Goal: Task Accomplishment & Management: Complete application form

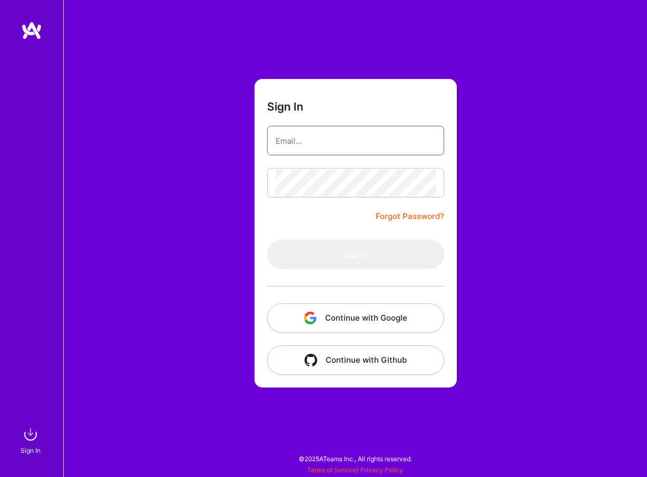
click at [333, 321] on button "Continue with Google" at bounding box center [355, 317] width 177 height 29
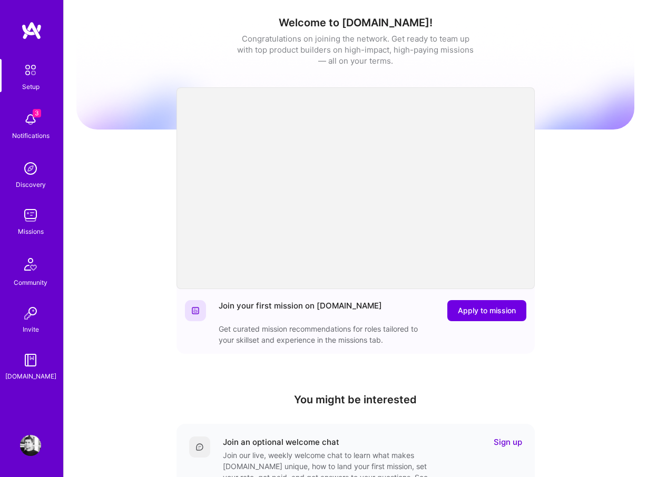
click at [28, 122] on img at bounding box center [30, 119] width 21 height 21
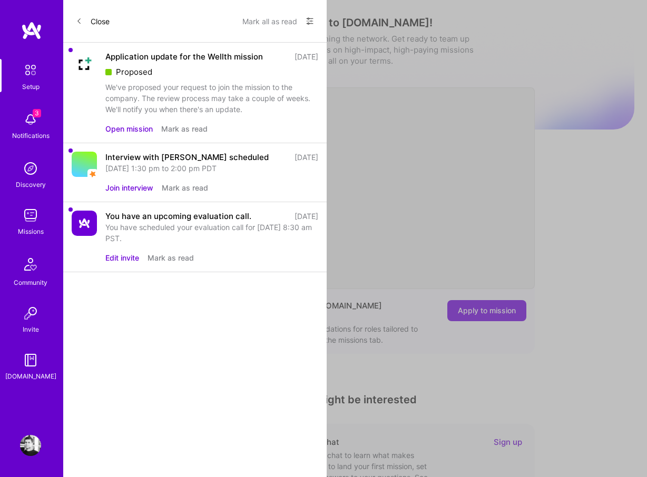
click at [211, 104] on div "We've proposed your request to join the mission to the company. The review proc…" at bounding box center [211, 98] width 213 height 33
click at [129, 129] on button "Open mission" at bounding box center [128, 128] width 47 height 11
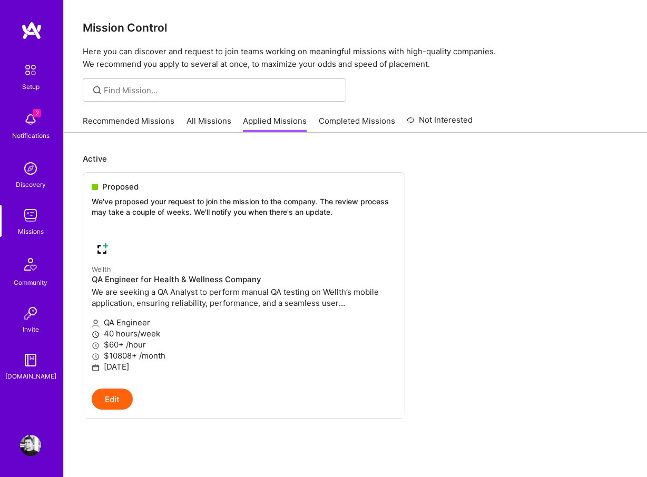
click at [208, 120] on link "All Missions" at bounding box center [208, 123] width 45 height 17
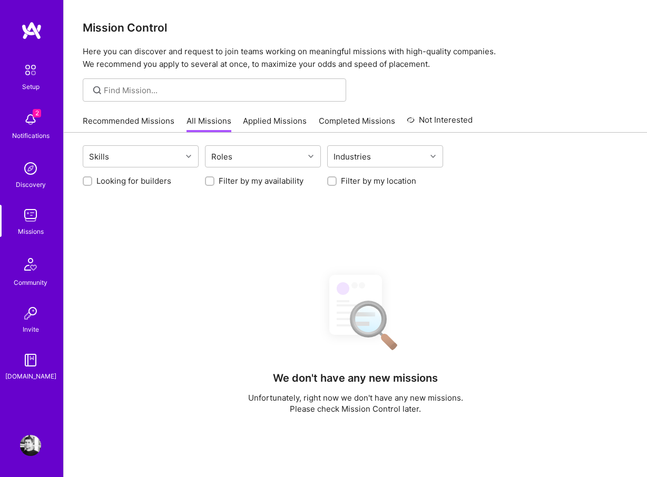
click at [363, 125] on link "Completed Missions" at bounding box center [357, 123] width 76 height 17
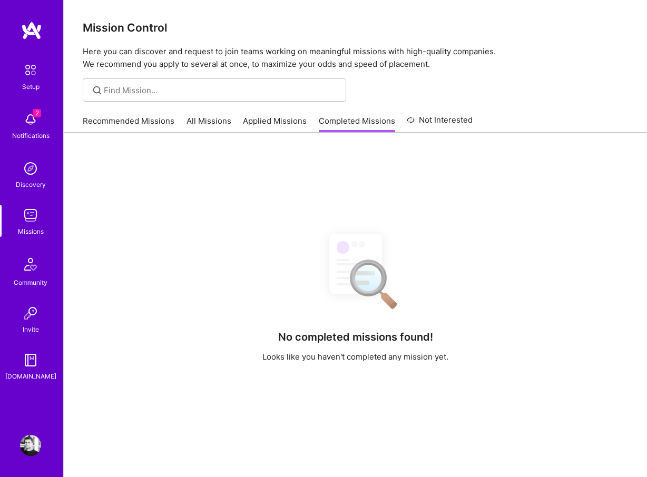
click at [427, 118] on link "Not Interested" at bounding box center [440, 123] width 66 height 19
click at [276, 128] on link "Applied Missions" at bounding box center [275, 123] width 64 height 17
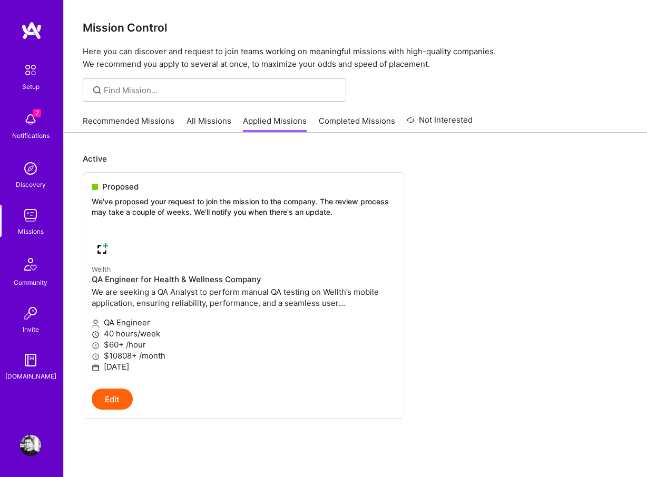
click at [218, 120] on link "All Missions" at bounding box center [208, 123] width 45 height 17
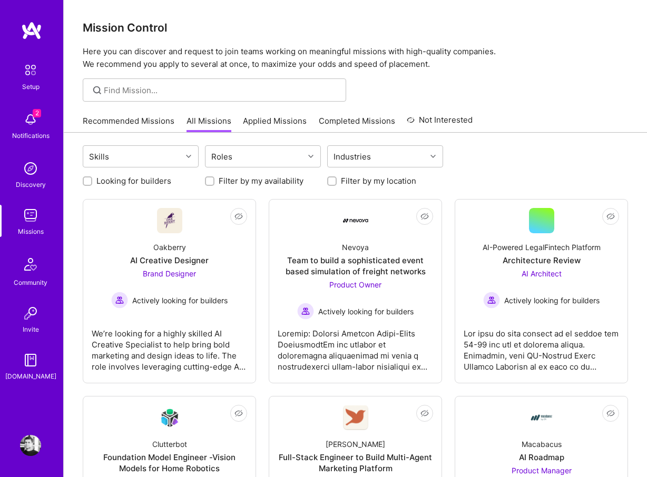
click at [140, 122] on link "Recommended Missions" at bounding box center [129, 123] width 92 height 17
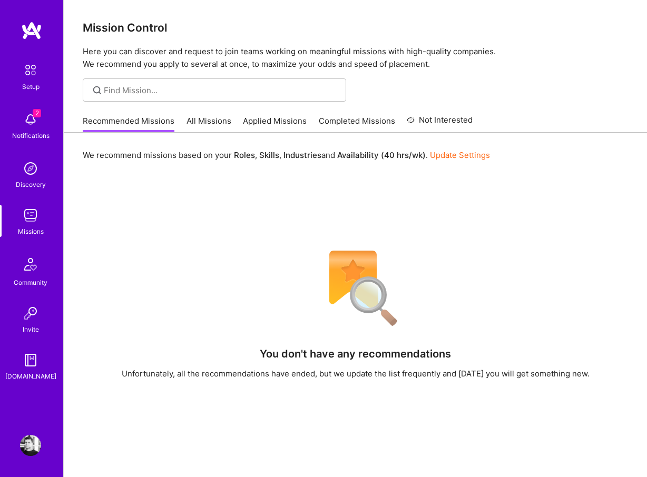
click at [26, 278] on div "Community" at bounding box center [31, 282] width 34 height 11
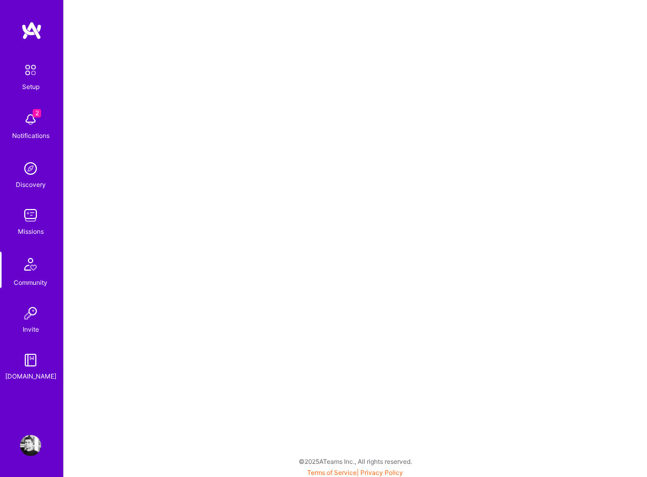
click at [25, 29] on img at bounding box center [31, 30] width 21 height 19
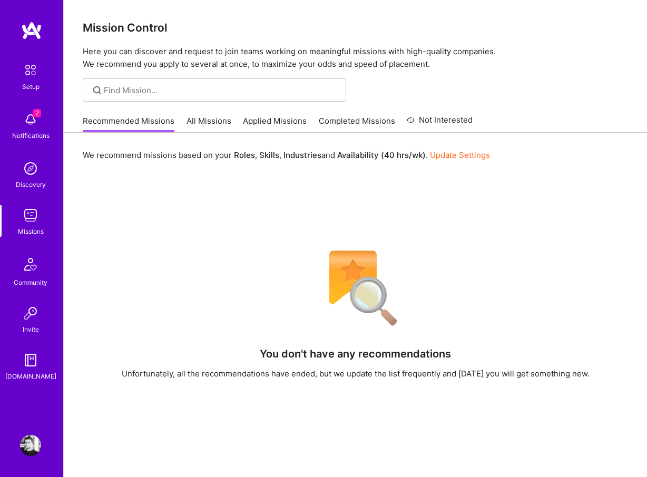
click at [29, 366] on img at bounding box center [30, 360] width 21 height 21
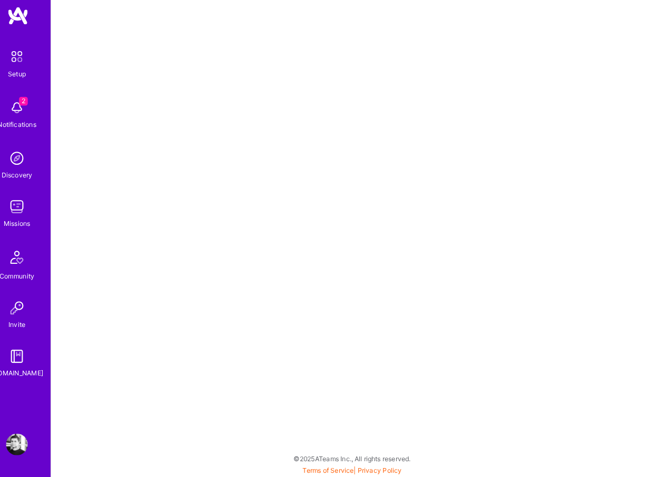
scroll to position [3, 0]
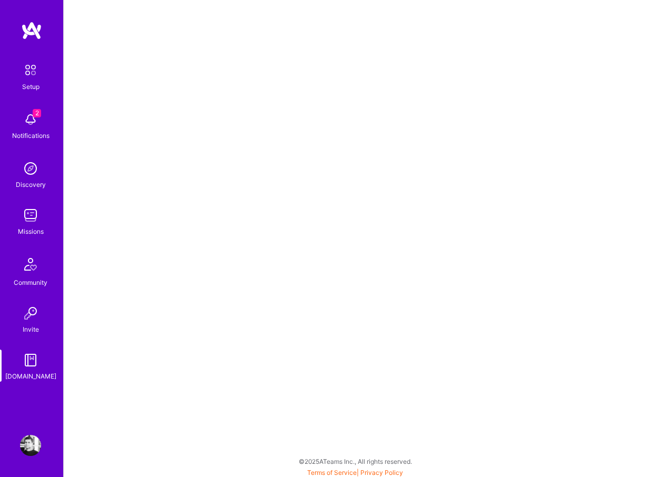
scroll to position [3, 0]
click at [23, 218] on img at bounding box center [30, 215] width 21 height 21
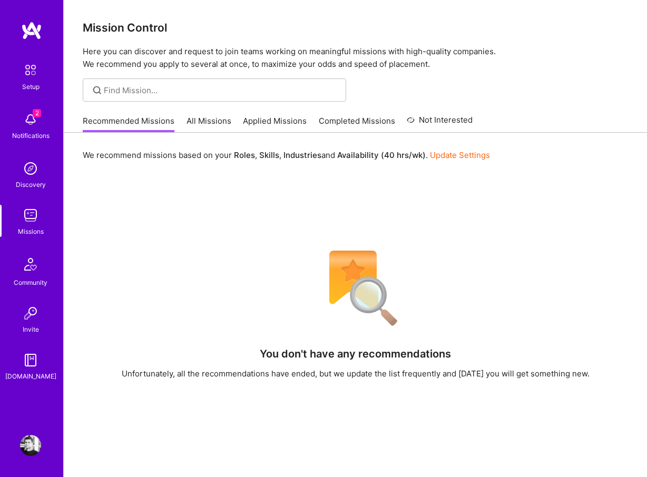
click at [271, 123] on link "Applied Missions" at bounding box center [275, 123] width 64 height 17
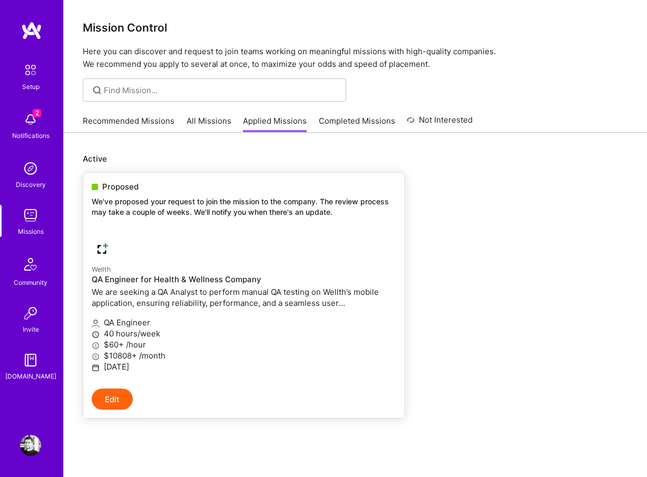
click at [169, 353] on p "$10808+ /month" at bounding box center [244, 355] width 304 height 11
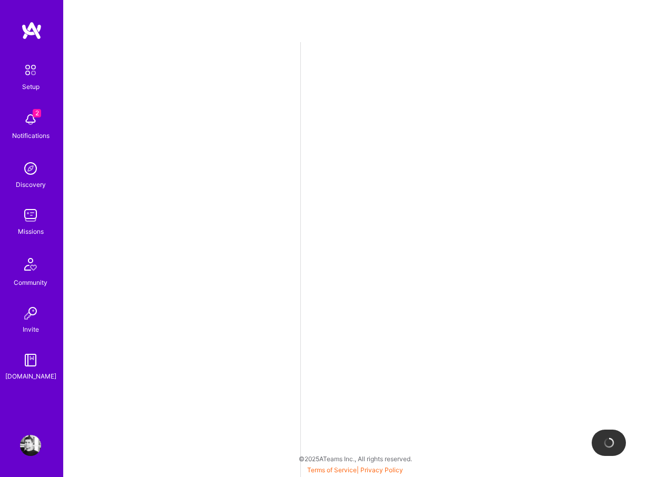
select select "US"
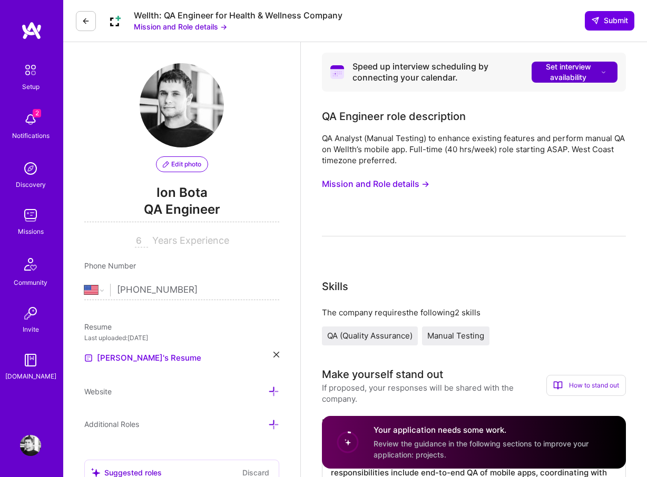
click at [604, 71] on icon at bounding box center [603, 72] width 7 height 11
click at [497, 209] on div "QA Analyst (Manual Testing) to enhance existing features and perform manual QA …" at bounding box center [474, 185] width 304 height 104
click at [425, 204] on div "QA Analyst (Manual Testing) to enhance existing features and perform manual QA …" at bounding box center [474, 185] width 304 height 104
click at [390, 186] on button "Mission and Role details →" at bounding box center [375, 183] width 107 height 19
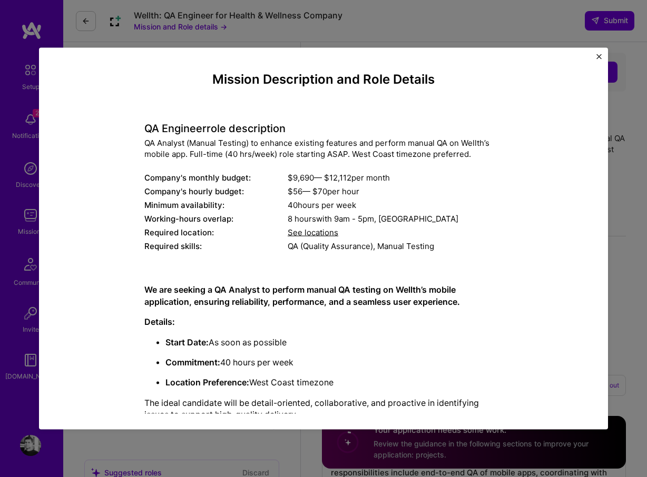
scroll to position [23, 0]
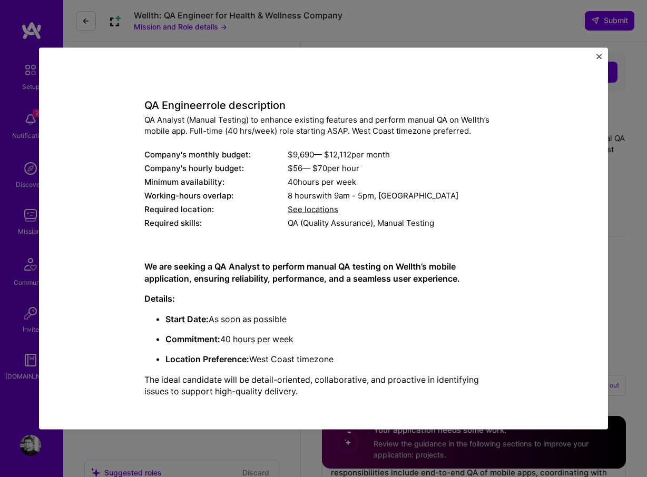
click at [493, 13] on div "Mission Description and Role Details QA Engineer role description QA Analyst (M…" at bounding box center [323, 238] width 647 height 477
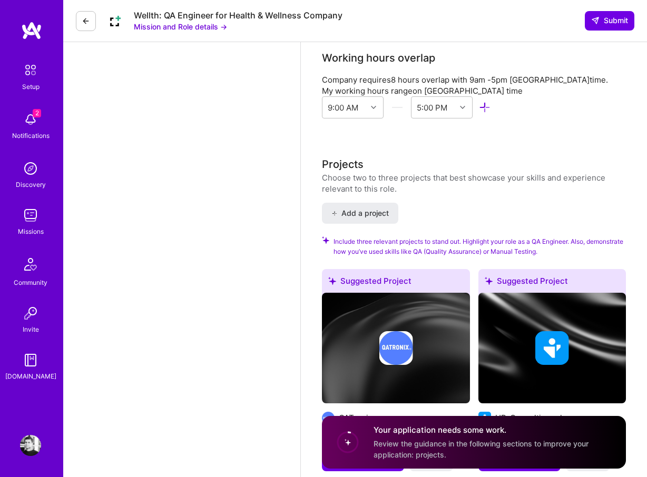
scroll to position [888, 0]
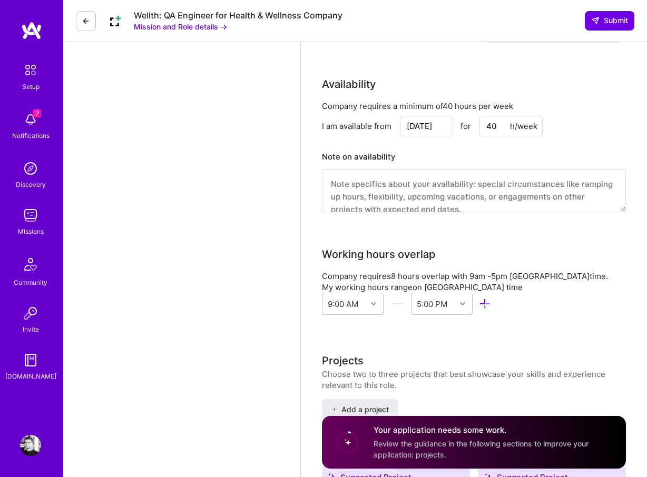
click at [456, 173] on textarea at bounding box center [474, 190] width 304 height 43
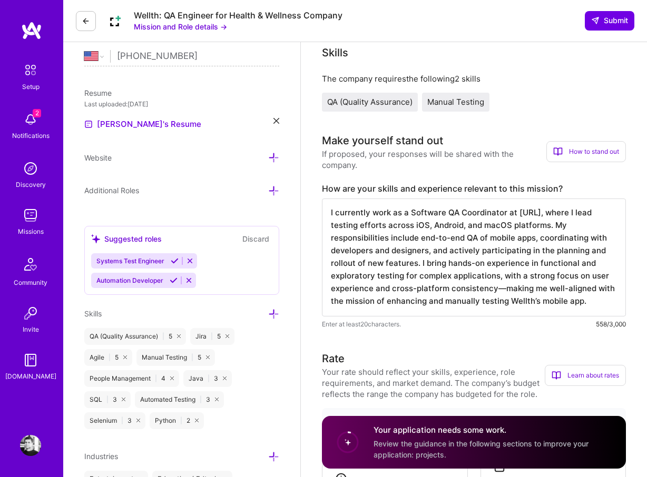
scroll to position [0, 0]
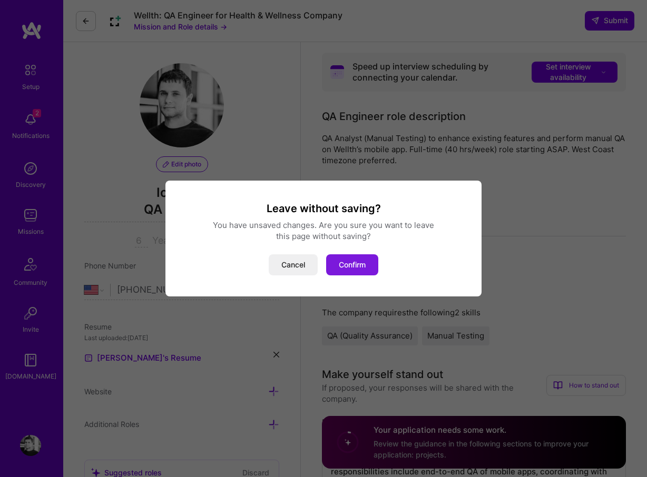
click at [351, 262] on button "Confirm" at bounding box center [352, 264] width 52 height 21
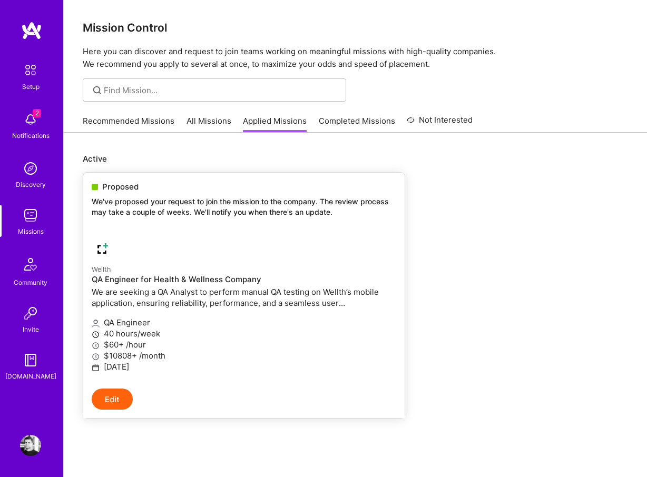
click at [357, 247] on link "Wellth QA Engineer for Health & Wellness Company We are seeking a QA Analyst to…" at bounding box center [243, 309] width 321 height 159
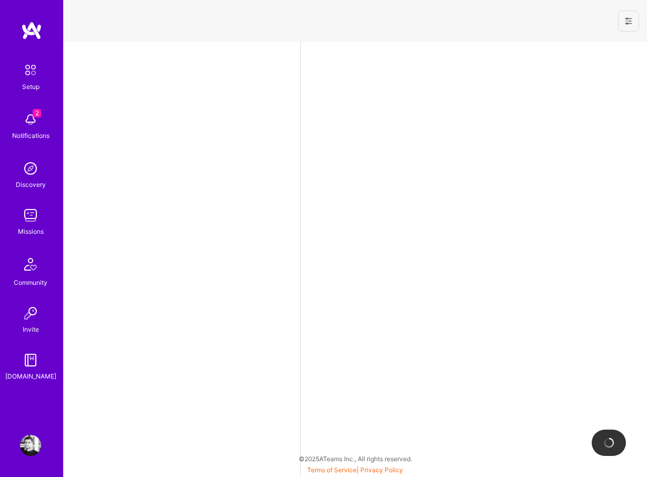
select select "US"
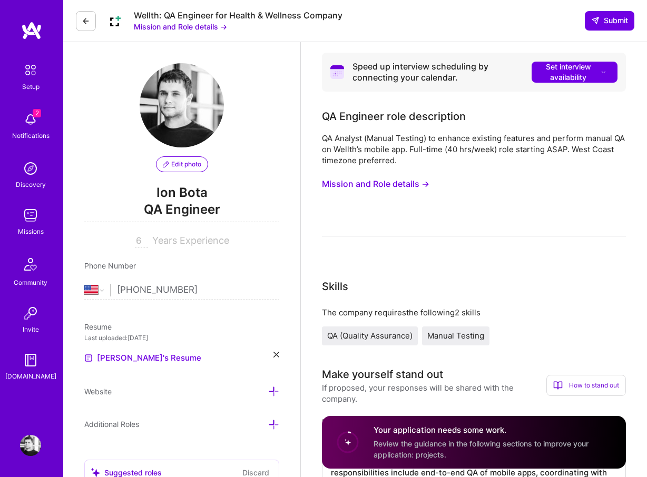
click at [90, 21] on button at bounding box center [86, 21] width 20 height 20
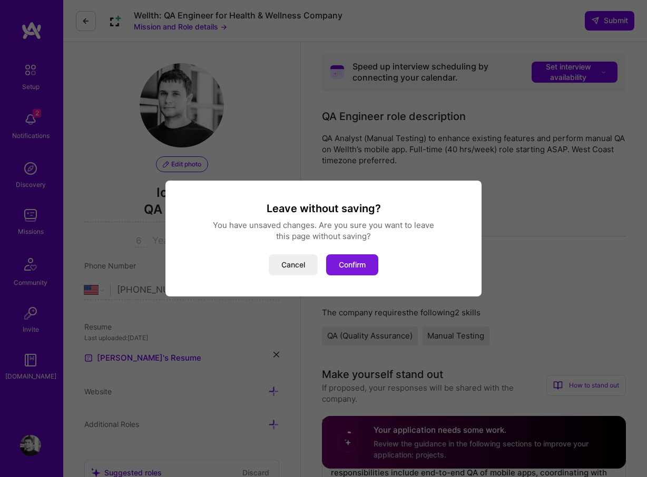
click at [350, 259] on button "Confirm" at bounding box center [352, 264] width 52 height 21
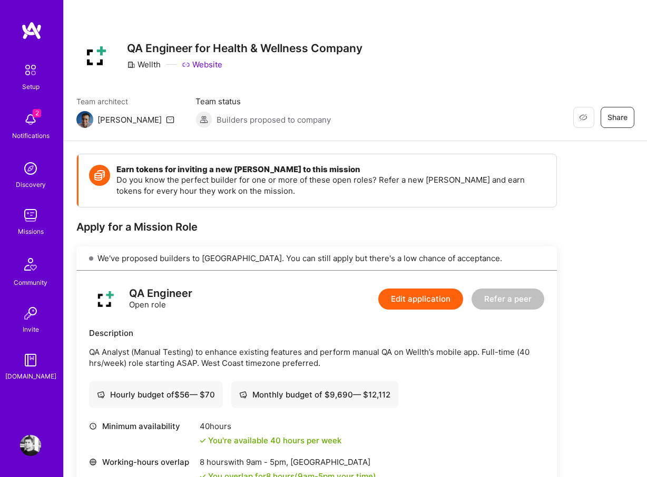
click at [440, 75] on div "Restore Not Interested Share QA Engineer for Health & Wellness Company Wellth W…" at bounding box center [355, 70] width 583 height 141
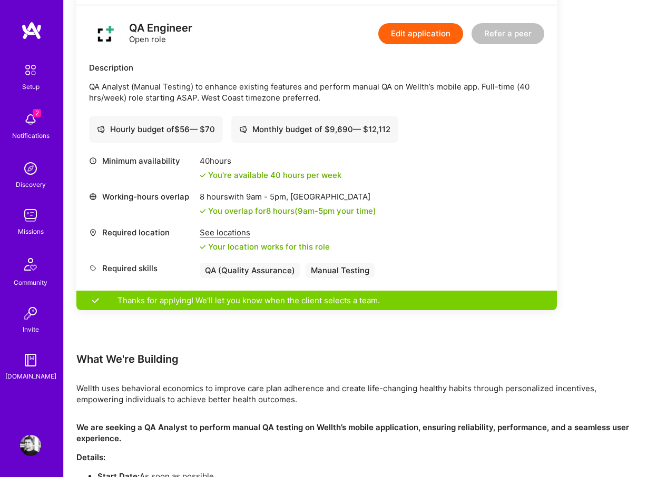
scroll to position [251, 0]
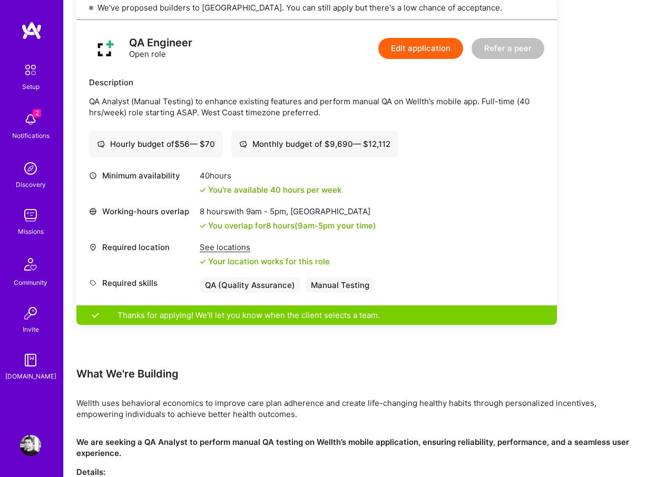
click at [591, 265] on div "Earn tokens for inviting a new A.Teamer to this mission Do you know the perfect…" at bounding box center [355, 228] width 558 height 650
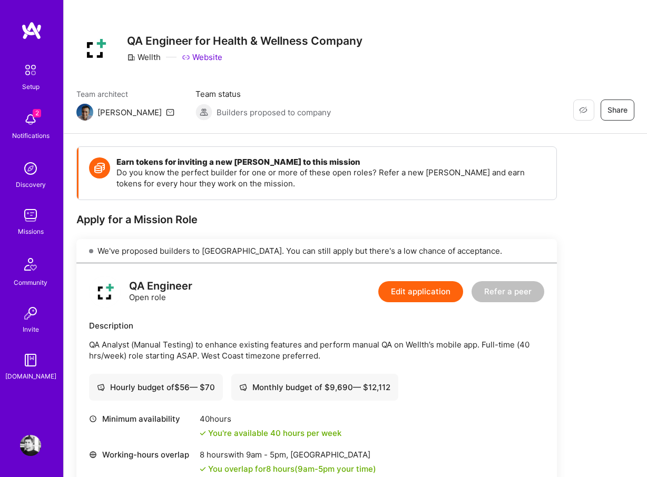
scroll to position [0, 0]
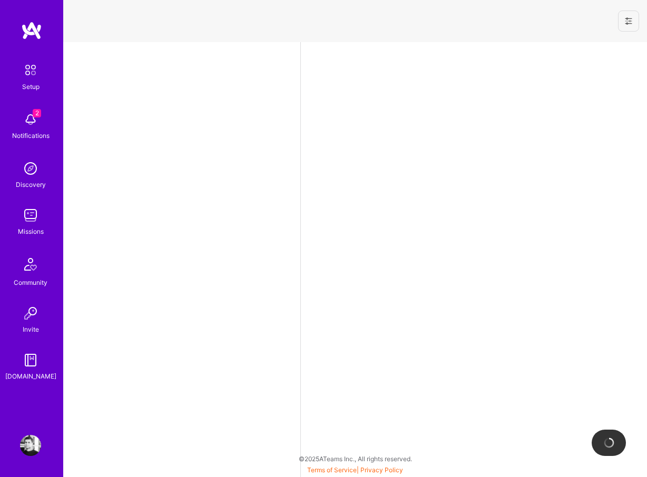
select select "US"
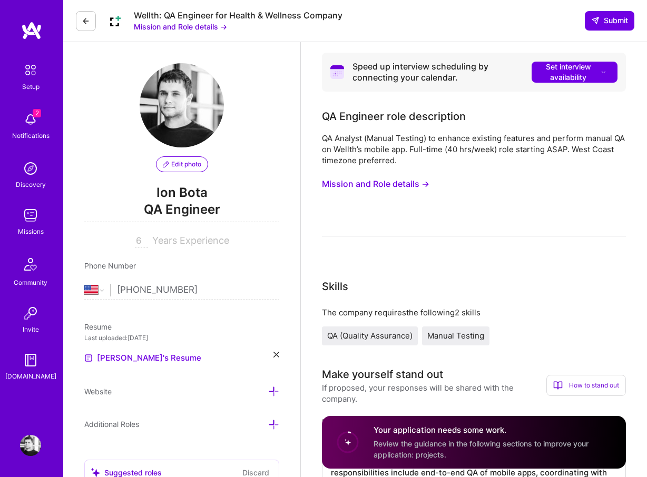
click at [31, 226] on div "Missions" at bounding box center [31, 231] width 26 height 11
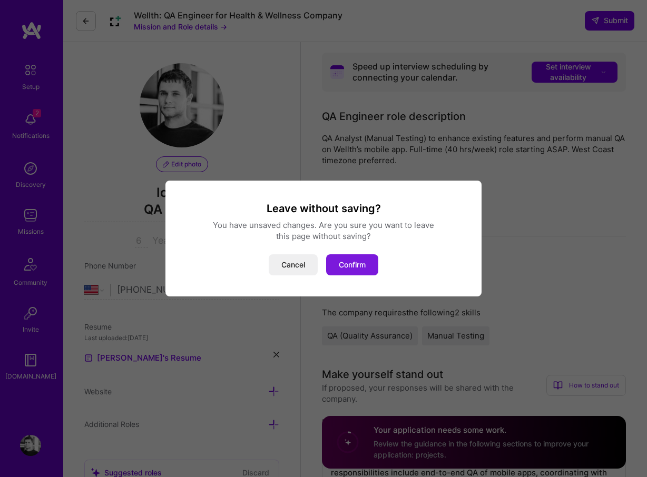
click at [368, 263] on button "Confirm" at bounding box center [352, 264] width 52 height 21
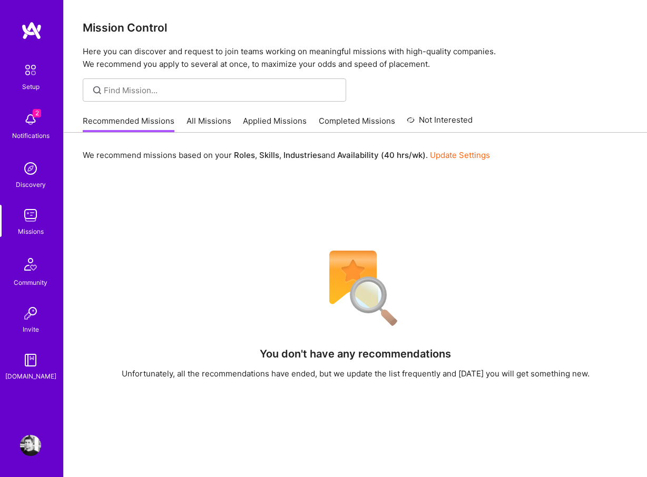
click at [210, 117] on link "All Missions" at bounding box center [208, 123] width 45 height 17
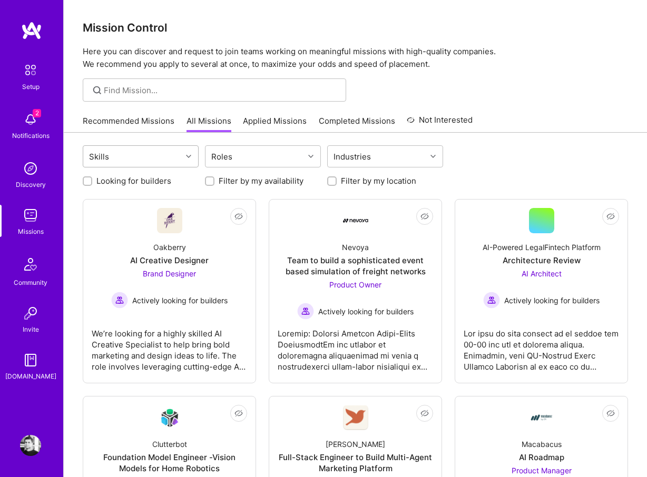
click at [186, 155] on icon at bounding box center [188, 156] width 5 height 5
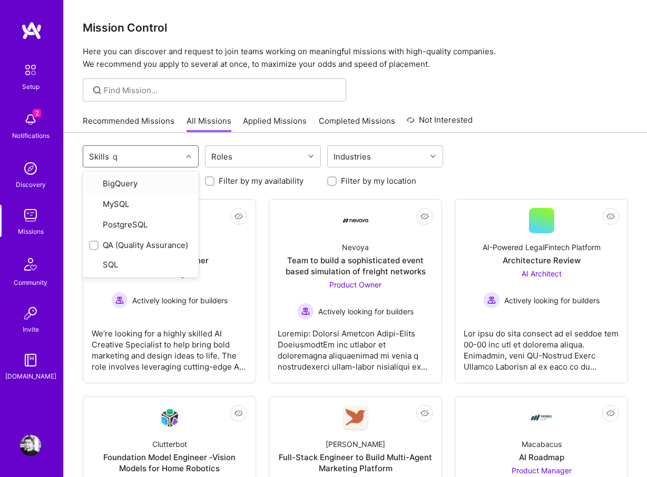
type input "qa"
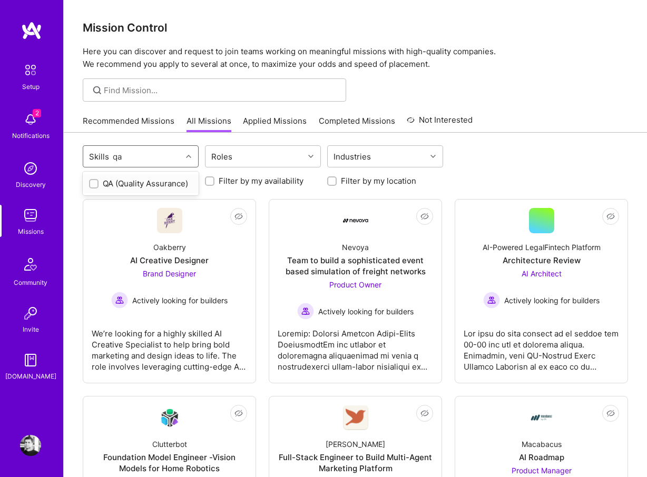
click at [157, 184] on div "QA (Quality Assurance)" at bounding box center [140, 183] width 103 height 11
checkbox input "true"
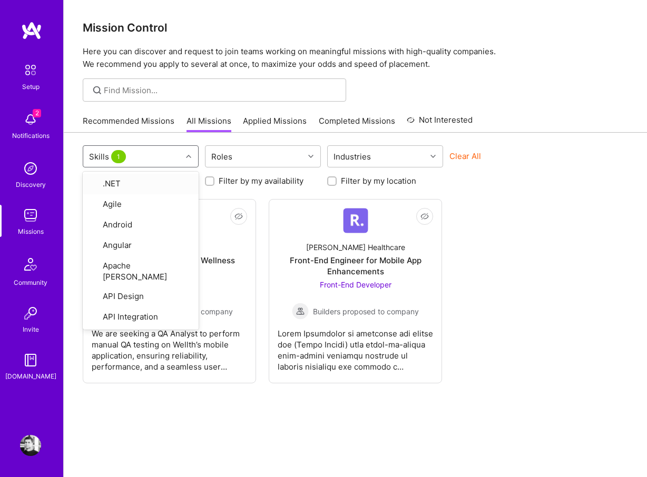
click at [520, 128] on div "Recommended Missions All Missions Applied Missions Completed Missions Not Inter…" at bounding box center [355, 121] width 545 height 23
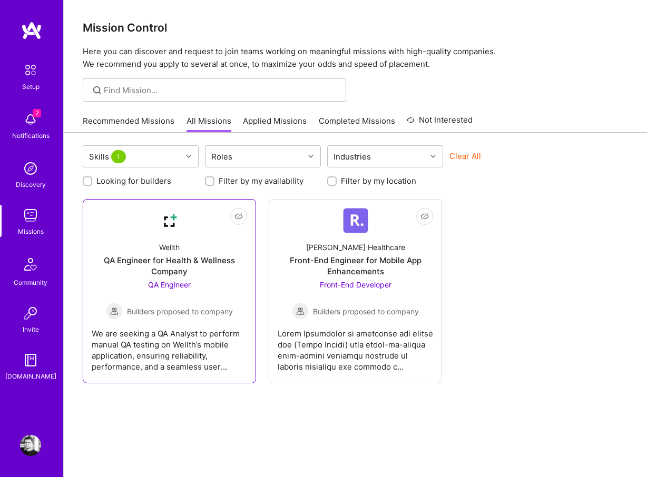
click at [182, 310] on span "Builders proposed to company" at bounding box center [180, 311] width 106 height 11
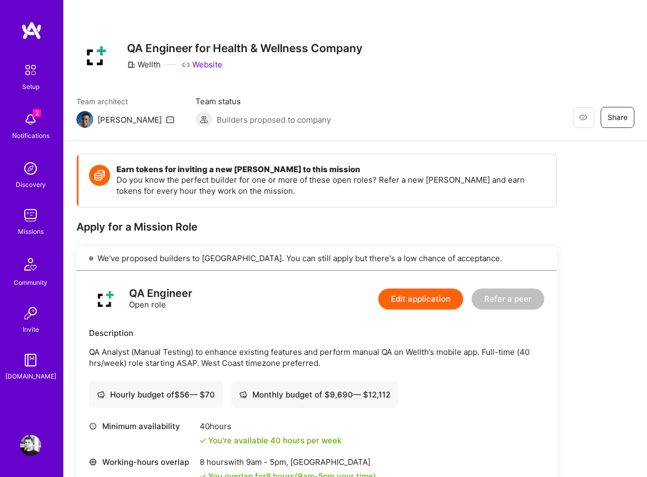
click at [35, 186] on div "Discovery" at bounding box center [31, 184] width 30 height 11
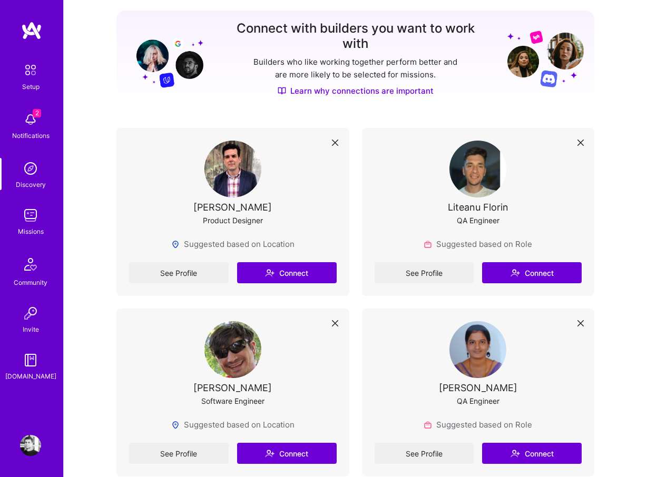
scroll to position [135, 0]
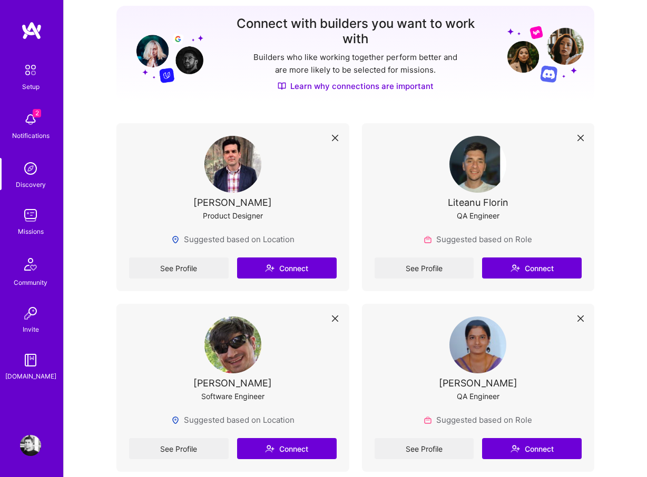
click at [22, 271] on img at bounding box center [30, 264] width 25 height 25
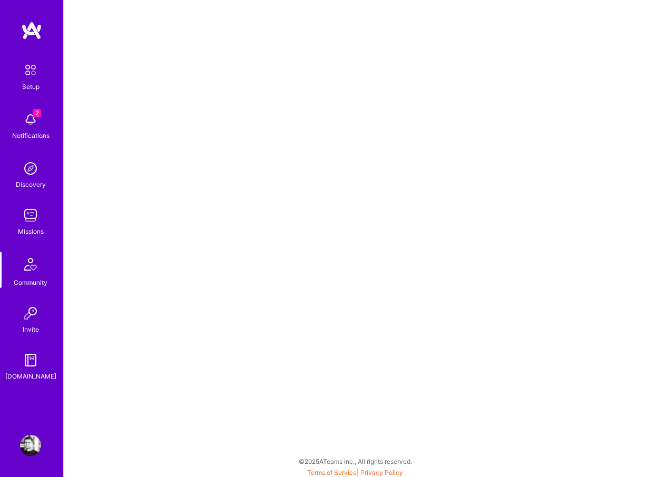
click at [28, 314] on img at bounding box center [30, 313] width 21 height 21
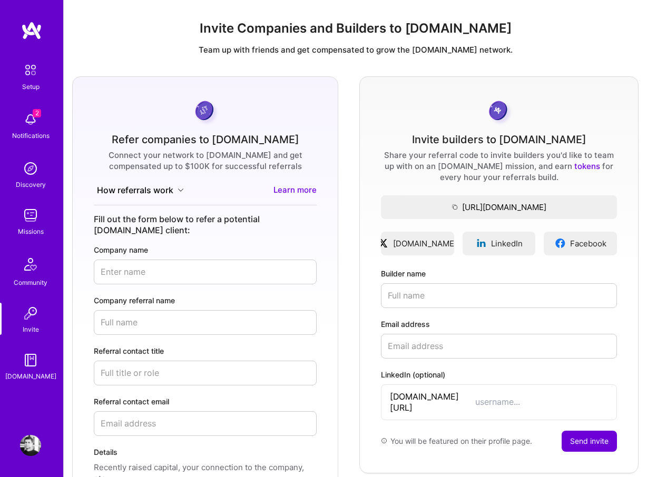
click at [30, 358] on img at bounding box center [30, 360] width 21 height 21
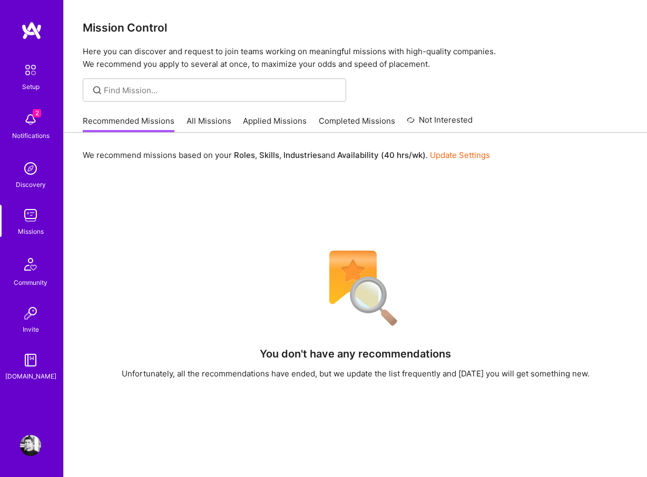
click at [274, 113] on div "Recommended Missions All Missions Applied Missions Completed Missions Not Inter…" at bounding box center [278, 121] width 390 height 23
click at [272, 124] on link "Applied Missions" at bounding box center [275, 123] width 64 height 17
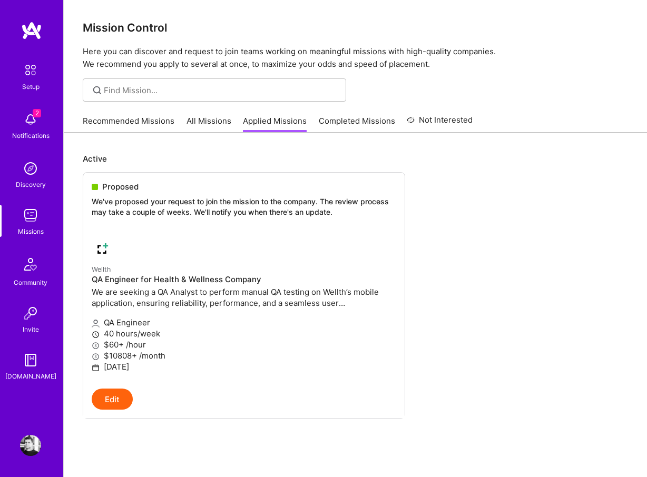
click at [25, 445] on img at bounding box center [30, 445] width 21 height 21
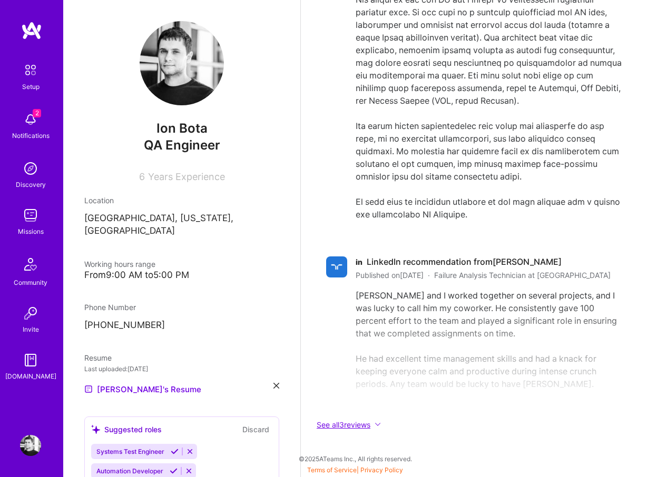
click at [364, 423] on button "See all 3 reviews" at bounding box center [473, 425] width 321 height 12
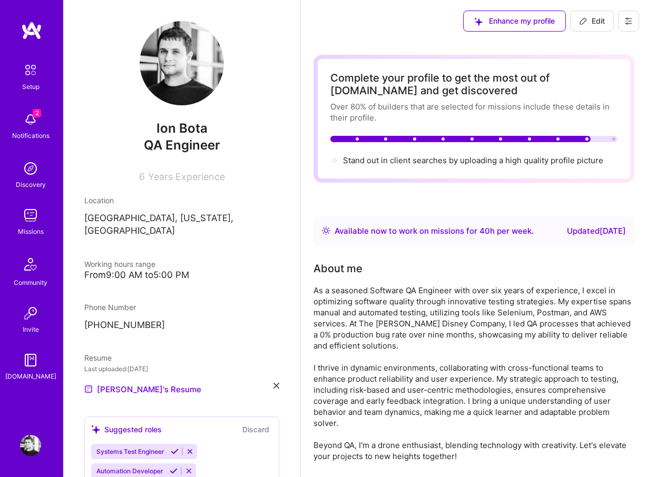
click at [32, 446] on img at bounding box center [30, 445] width 21 height 21
click at [26, 31] on img at bounding box center [31, 30] width 21 height 19
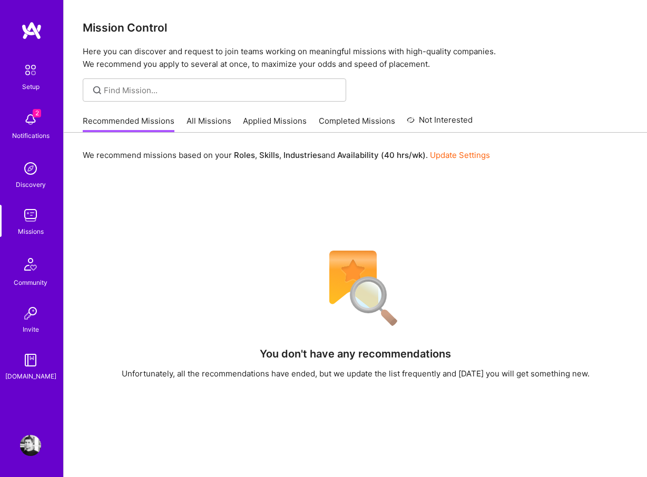
click at [27, 84] on div "Setup" at bounding box center [30, 86] width 17 height 11
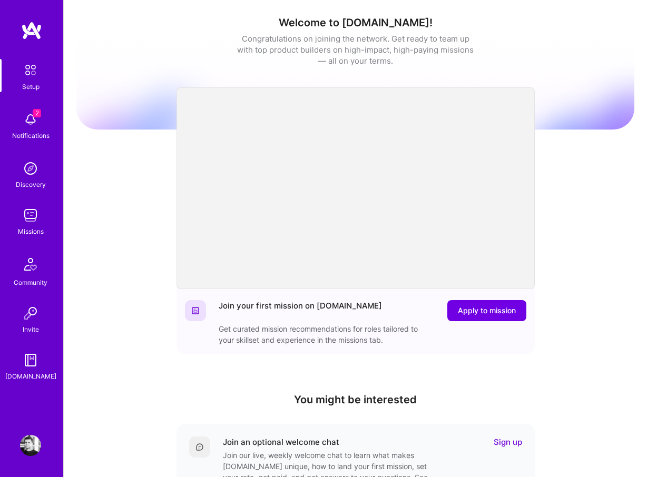
click at [28, 441] on img at bounding box center [30, 445] width 21 height 21
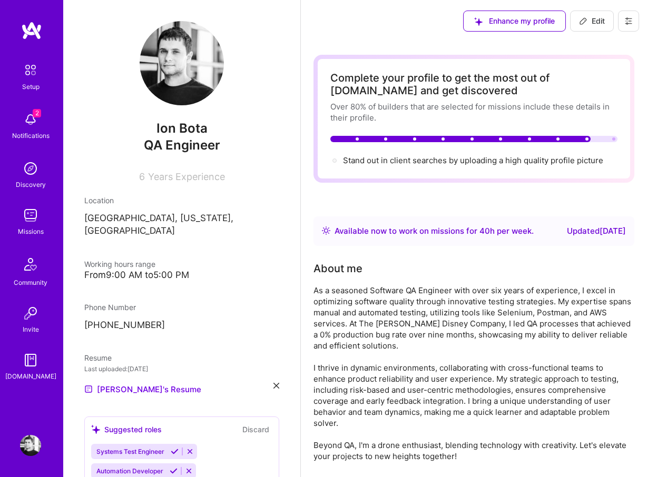
click at [630, 18] on icon at bounding box center [628, 21] width 6 height 6
click at [419, 25] on div "Enhance my profile Edit Settings Payment method Log Out" at bounding box center [474, 21] width 346 height 42
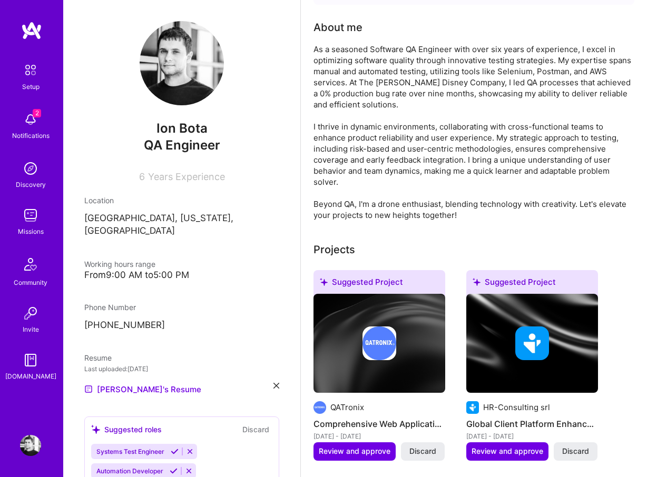
scroll to position [218, 0]
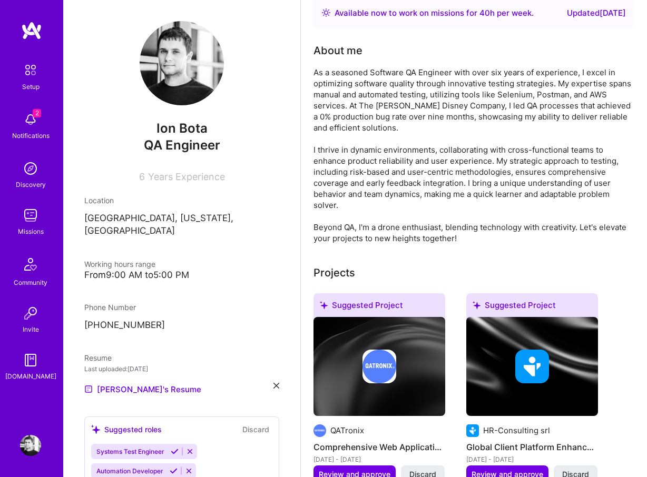
click at [25, 364] on img at bounding box center [30, 360] width 21 height 21
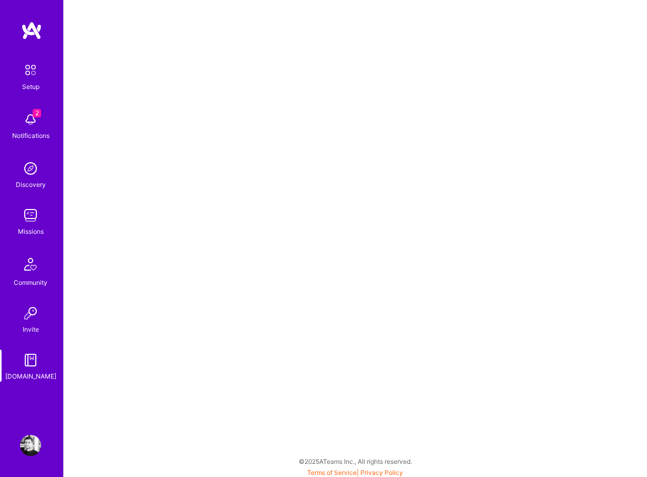
click at [31, 224] on img at bounding box center [30, 215] width 21 height 21
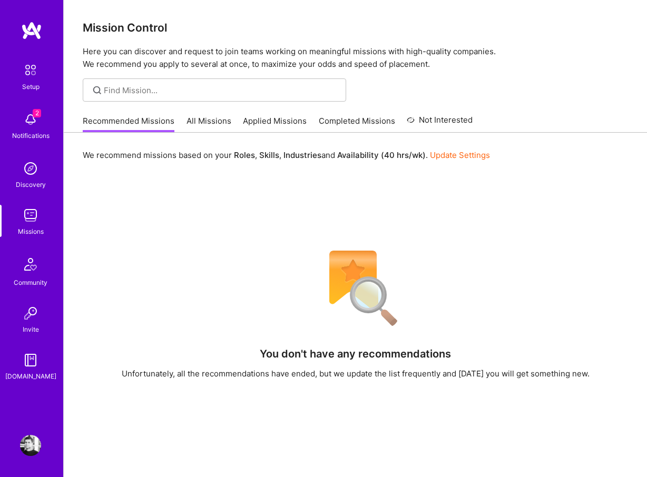
click at [214, 117] on link "All Missions" at bounding box center [208, 123] width 45 height 17
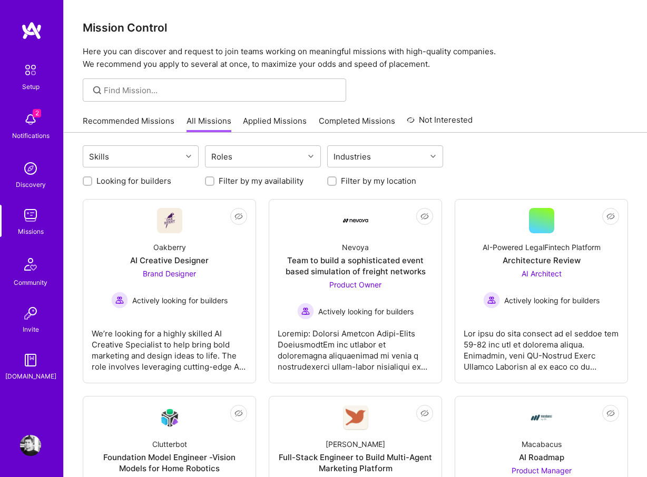
click at [255, 120] on link "Applied Missions" at bounding box center [275, 123] width 64 height 17
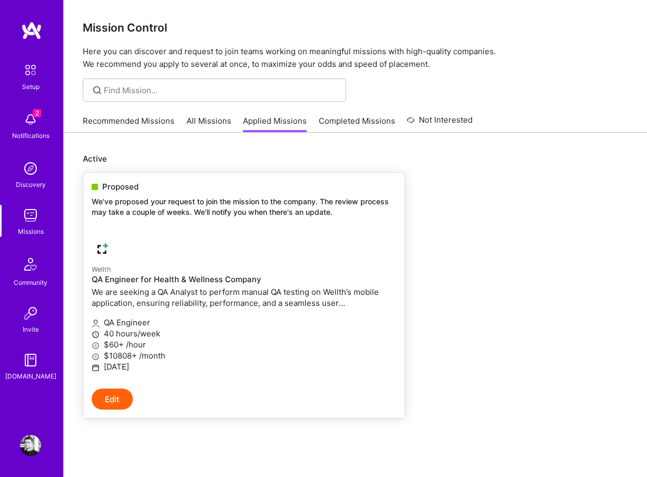
click at [294, 236] on link "Wellth QA Engineer for Health & Wellness Company We are seeking a QA Analyst to…" at bounding box center [243, 309] width 321 height 159
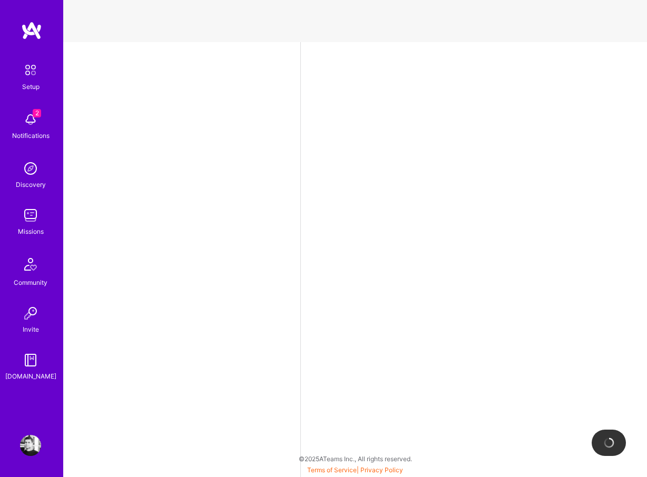
select select "US"
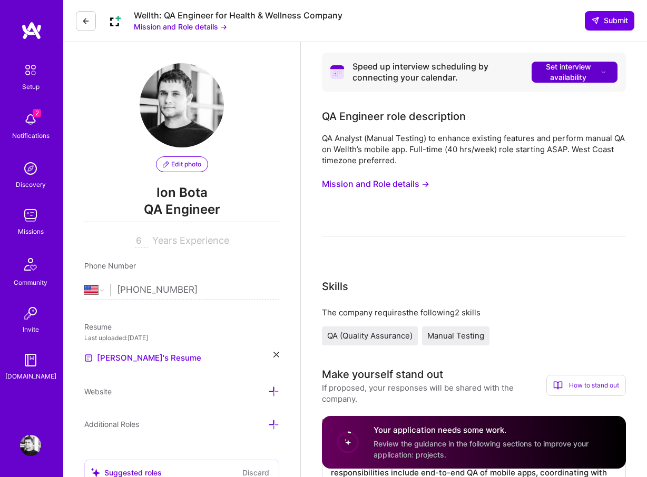
click at [609, 75] on button "Set interview availability" at bounding box center [574, 72] width 86 height 21
click at [205, 26] on button "Mission and Role details →" at bounding box center [180, 26] width 93 height 11
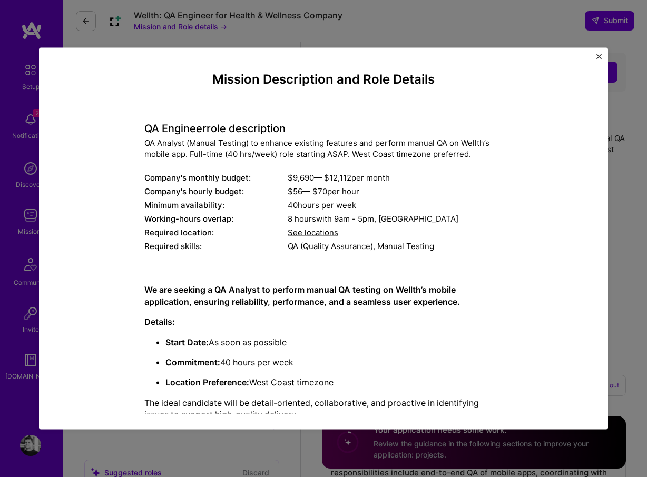
click at [314, 33] on div "Mission Description and Role Details QA Engineer role description QA Analyst (M…" at bounding box center [323, 238] width 647 height 477
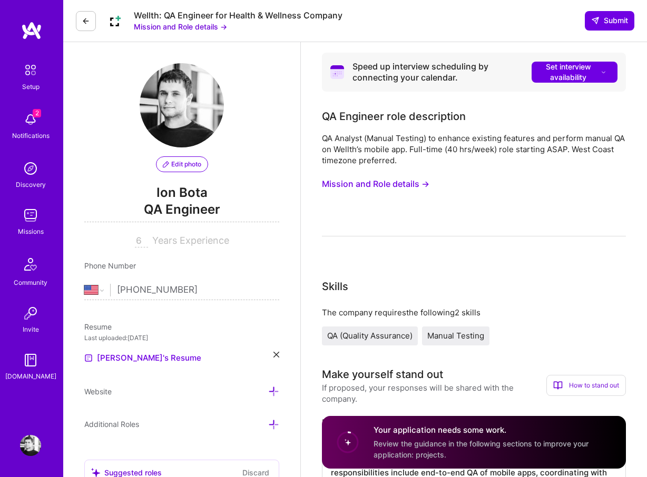
click at [193, 28] on button "Mission and Role details →" at bounding box center [180, 26] width 93 height 11
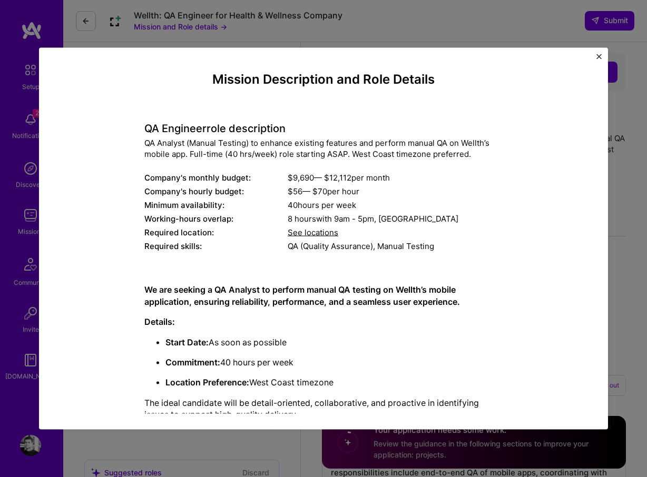
scroll to position [23, 0]
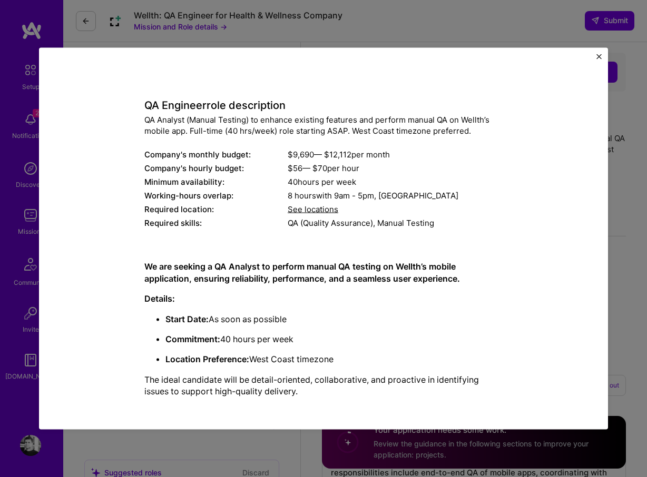
click at [387, 10] on div "Mission Description and Role Details QA Engineer role description QA Analyst (M…" at bounding box center [323, 238] width 647 height 477
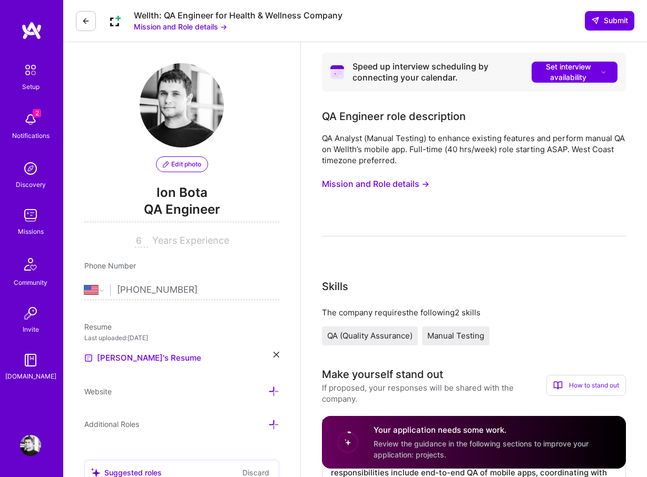
click at [35, 43] on div "Setup 2 Notifications Discovery Missions Community Invite A.Guide" at bounding box center [31, 220] width 63 height 399
